Goal: Transaction & Acquisition: Download file/media

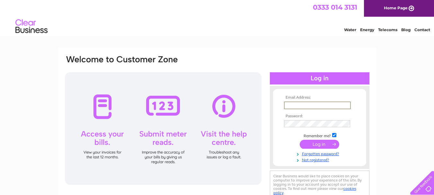
click at [300, 105] on input "text" at bounding box center [317, 106] width 67 height 8
click at [314, 105] on input "text" at bounding box center [317, 106] width 67 height 8
type input "brian.munro@saltire-highland.co.uk"
click at [300, 140] on input "submit" at bounding box center [320, 144] width 40 height 9
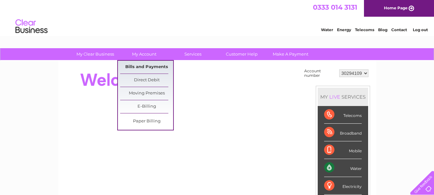
click at [150, 64] on link "Bills and Payments" at bounding box center [146, 67] width 53 height 13
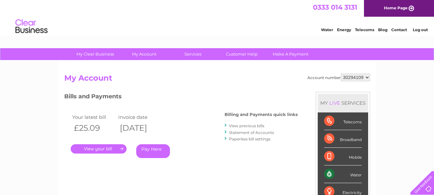
click at [103, 148] on link "." at bounding box center [99, 148] width 56 height 9
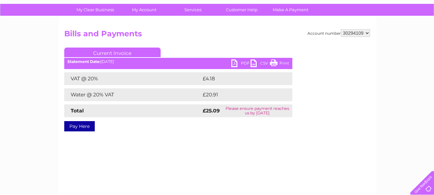
scroll to position [32, 0]
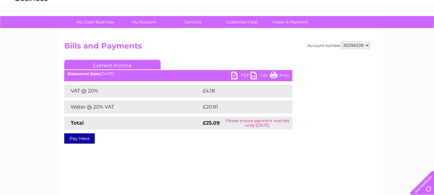
click at [243, 76] on link "PDF" at bounding box center [240, 76] width 19 height 9
